Goal: Task Accomplishment & Management: Use online tool/utility

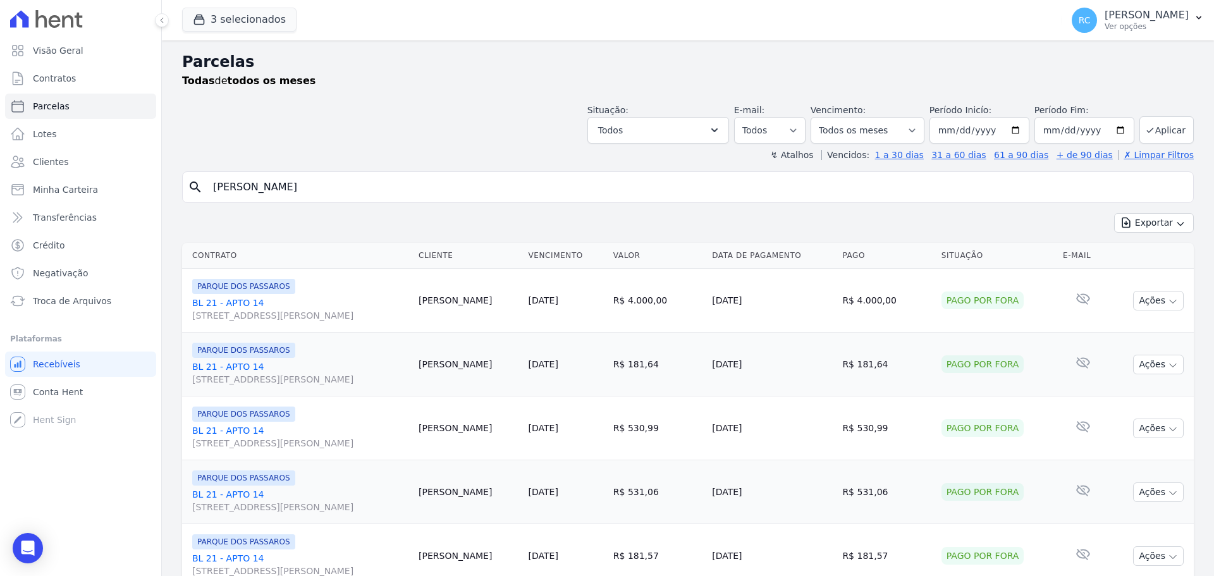
select select
click at [63, 401] on link "Conta Hent" at bounding box center [80, 391] width 151 height 25
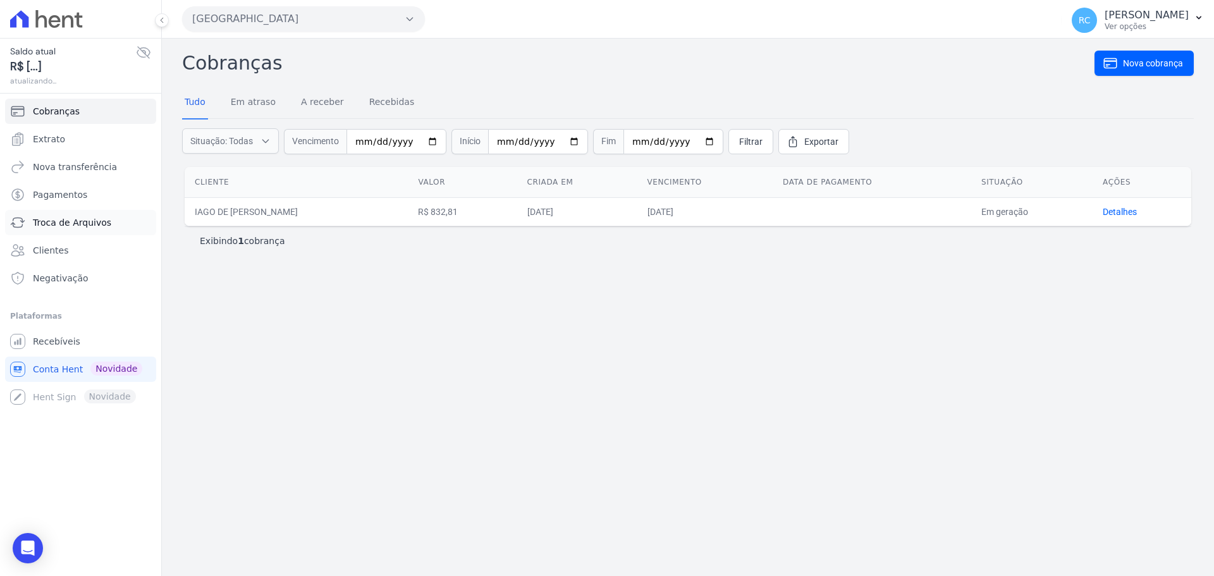
click at [102, 229] on link "Troca de Arquivos" at bounding box center [80, 222] width 151 height 25
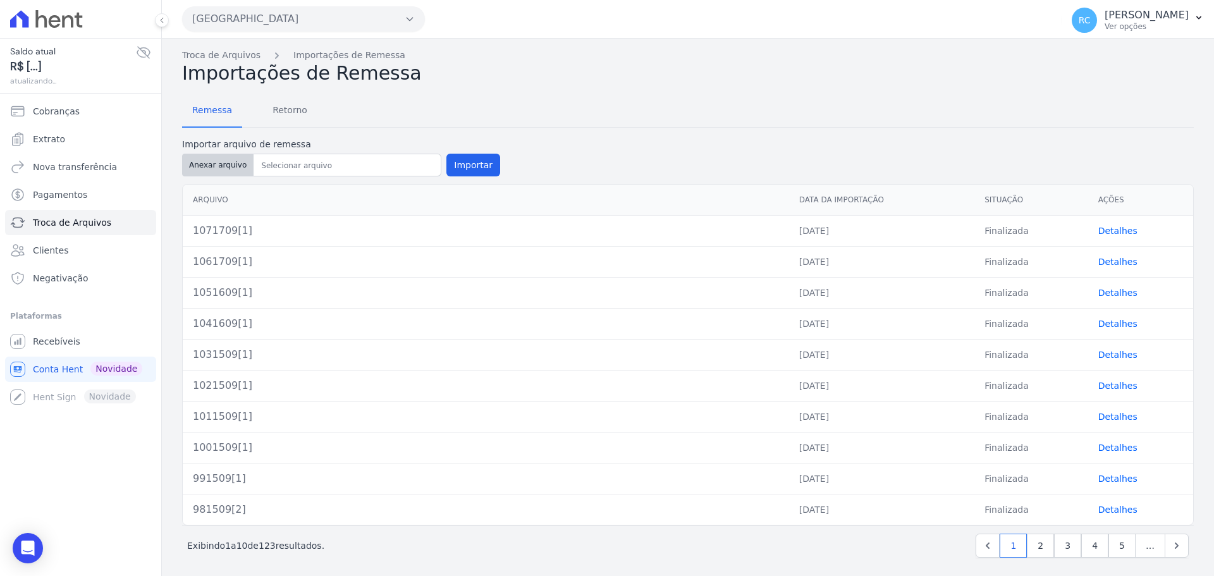
click at [224, 162] on button "Anexar arquivo" at bounding box center [217, 165] width 71 height 23
type input "1081709[1]"
click at [483, 163] on button "Importar" at bounding box center [473, 165] width 54 height 23
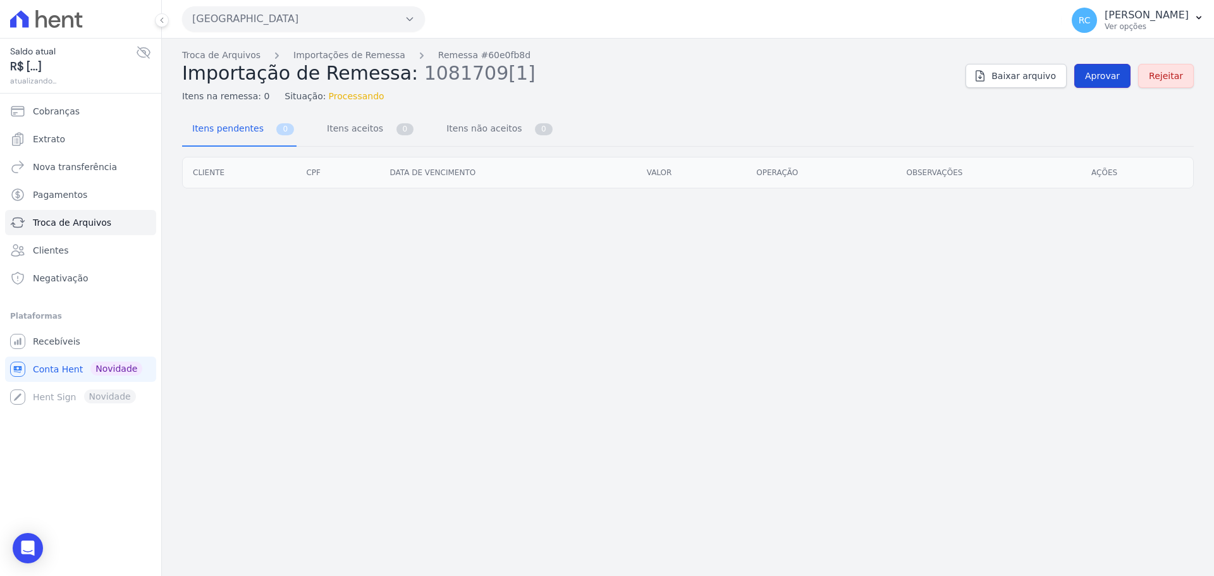
click at [1090, 76] on link "Aprovar" at bounding box center [1102, 76] width 56 height 24
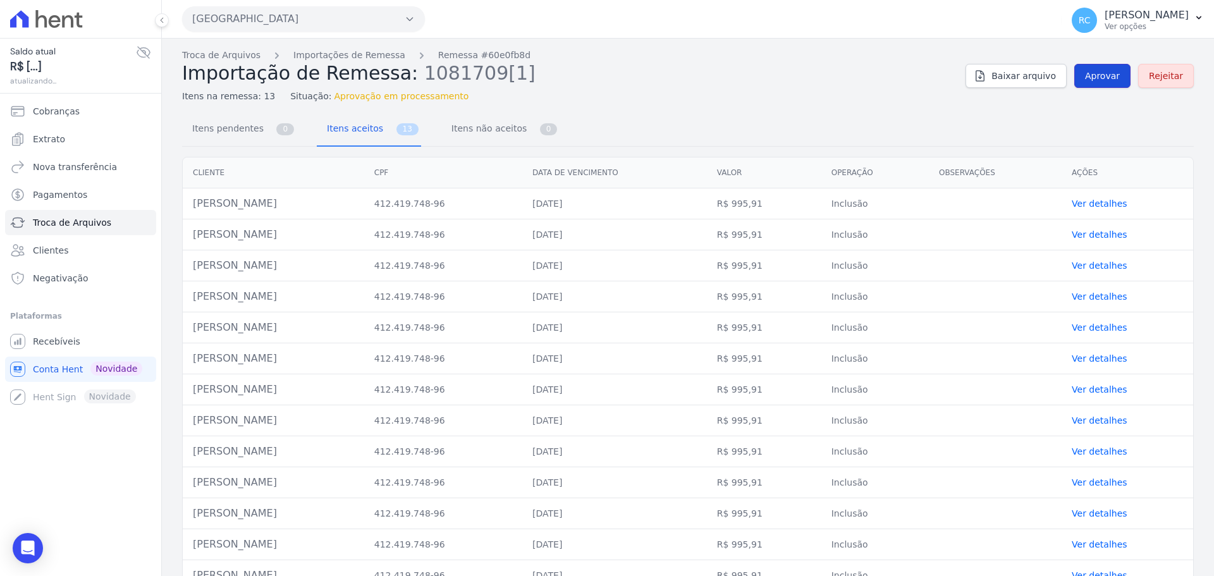
click at [1107, 71] on span "Aprovar" at bounding box center [1102, 76] width 35 height 13
click at [861, 101] on div "Itens na remessa: 13 Situação: Aprovação em processamento" at bounding box center [568, 94] width 773 height 18
click at [1085, 78] on span "Aprovar" at bounding box center [1102, 76] width 35 height 13
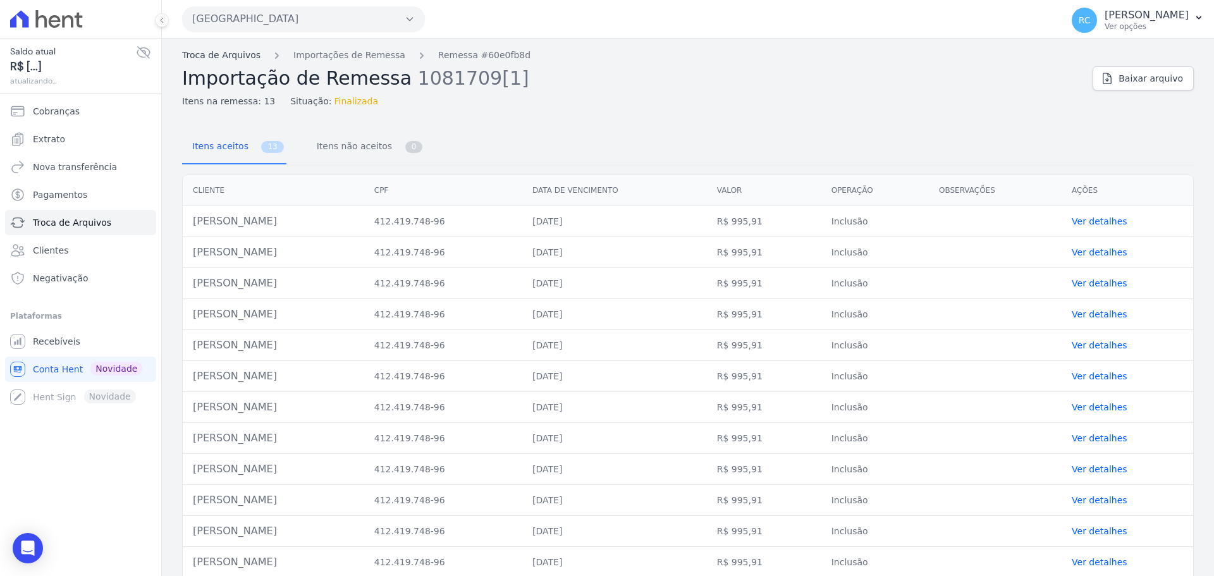
click at [231, 54] on link "Troca de Arquivos" at bounding box center [221, 55] width 78 height 13
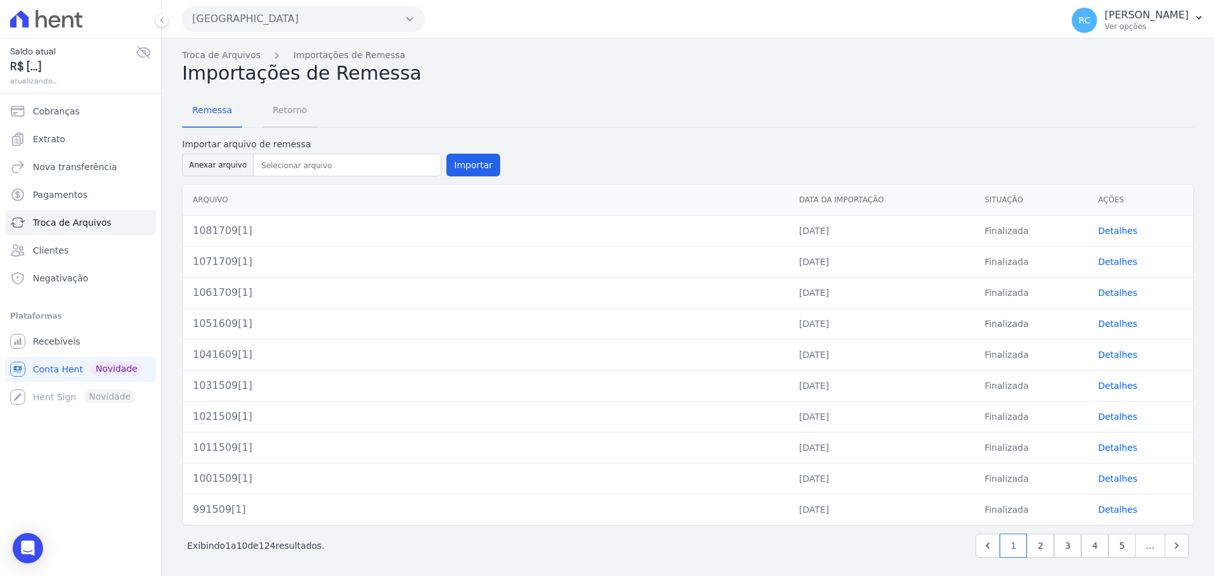
click at [299, 110] on span "Retorno" at bounding box center [290, 109] width 50 height 25
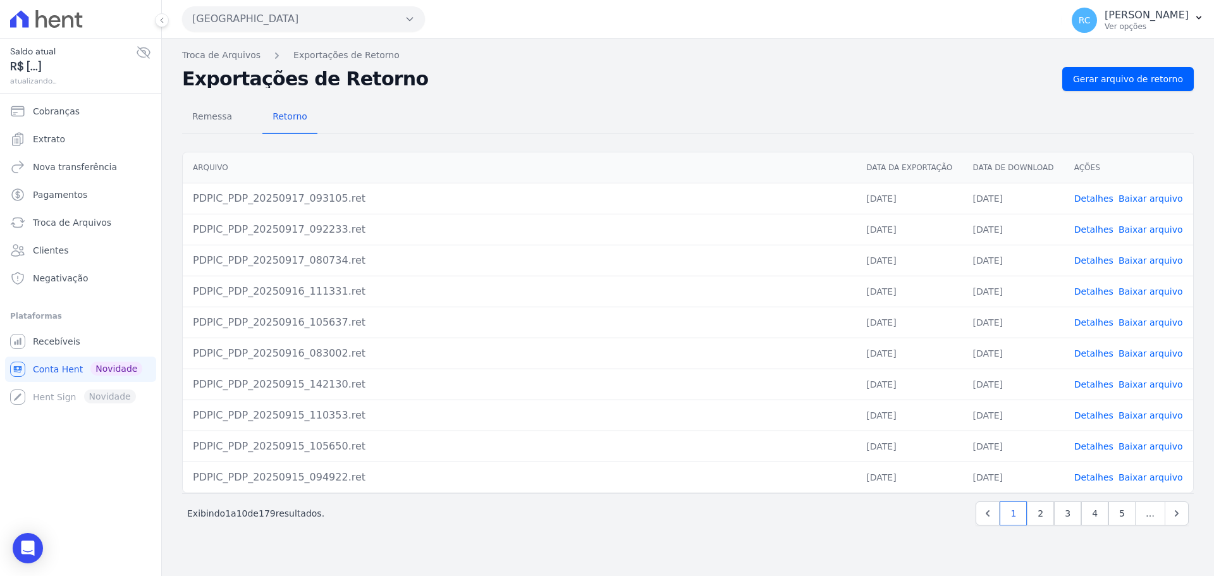
drag, startPoint x: 1131, startPoint y: 104, endPoint x: 1142, endPoint y: 75, distance: 30.8
click at [1133, 100] on div "Remessa Retorno [GEOGRAPHIC_DATA] Data da Exportação Data de Download Ações PDP…" at bounding box center [688, 314] width 1012 height 447
click at [1142, 75] on span "Gerar arquivo de retorno" at bounding box center [1128, 79] width 110 height 13
click at [1144, 80] on span "Gerar arquivo de retorno" at bounding box center [1128, 79] width 110 height 13
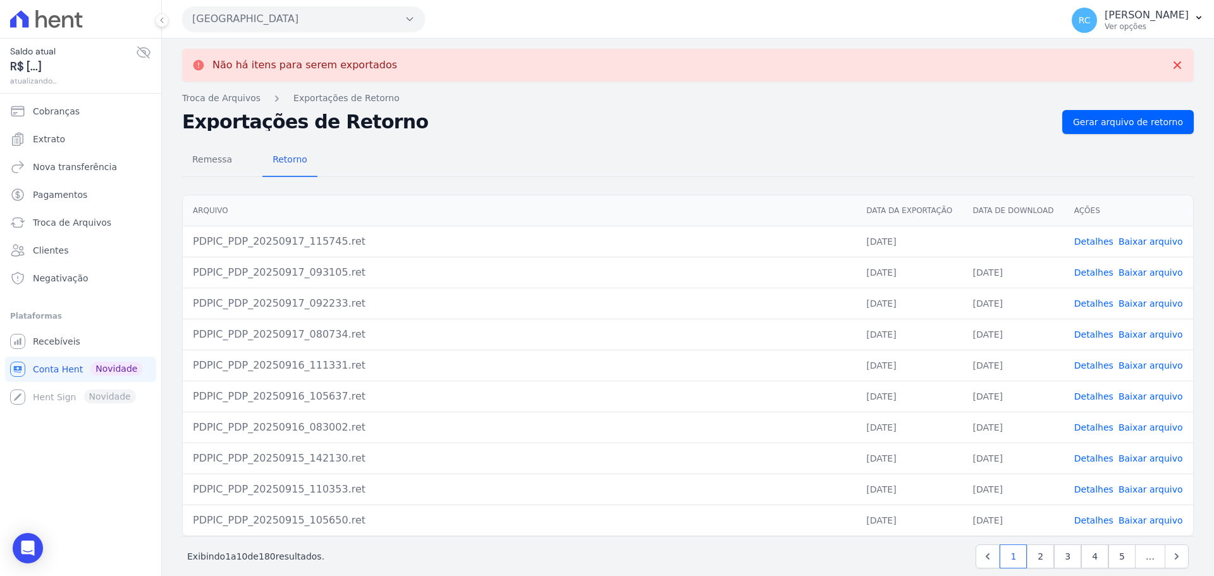
click at [1078, 235] on td "Detalhes Baixar arquivo" at bounding box center [1128, 241] width 129 height 31
click at [1079, 241] on link "Detalhes" at bounding box center [1093, 242] width 39 height 10
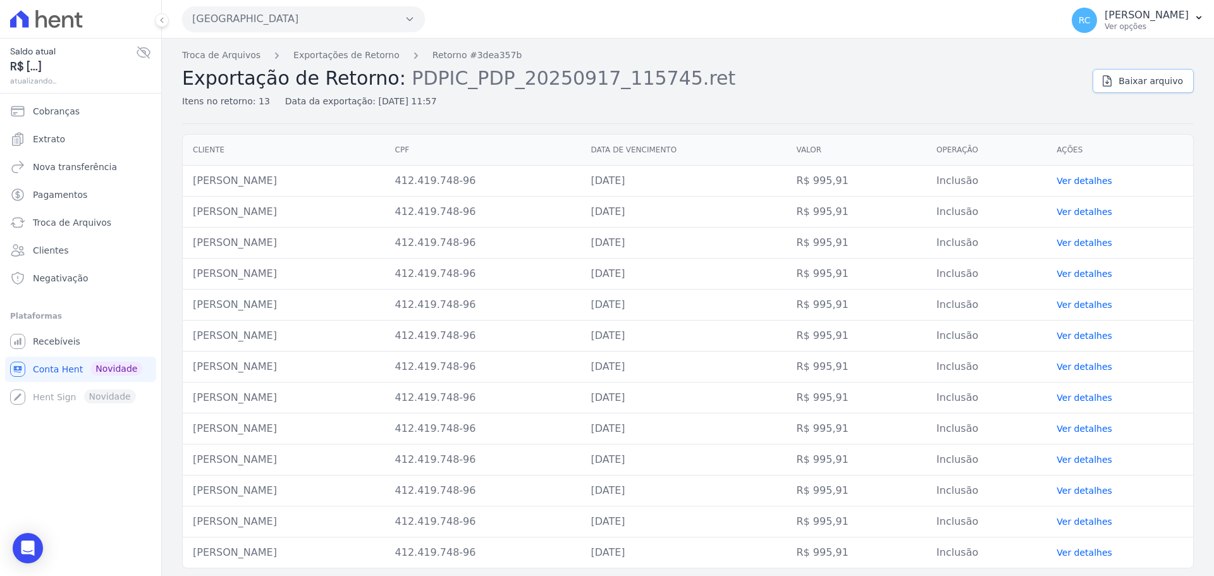
click at [1112, 82] on link "Baixar arquivo" at bounding box center [1143, 81] width 101 height 24
